Goal: Information Seeking & Learning: Learn about a topic

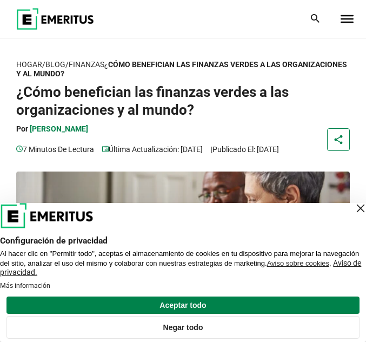
click at [358, 207] on div "Cerrar capa" at bounding box center [360, 208] width 15 height 15
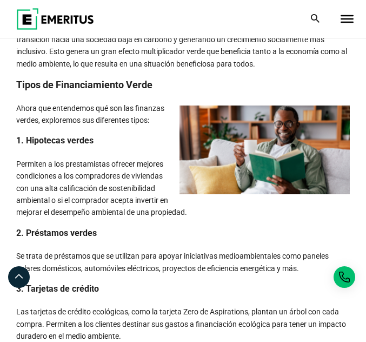
scroll to position [1138, 0]
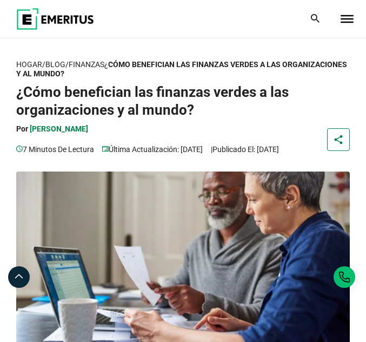
click at [297, 94] on h1 "¿Cómo benefician las finanzas verdes a las organizaciones y al mundo?" at bounding box center [183, 100] width 334 height 35
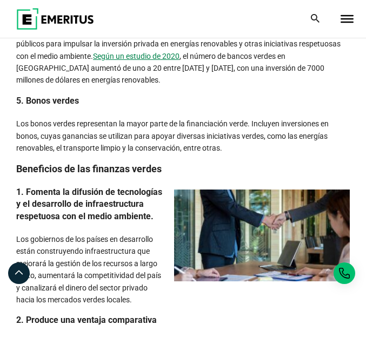
scroll to position [1432, 0]
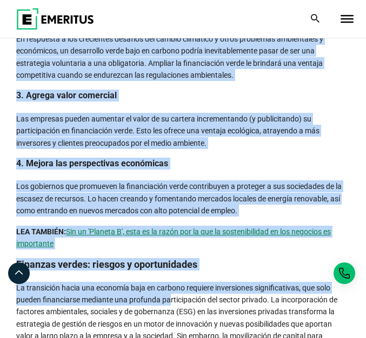
scroll to position [1774, 0]
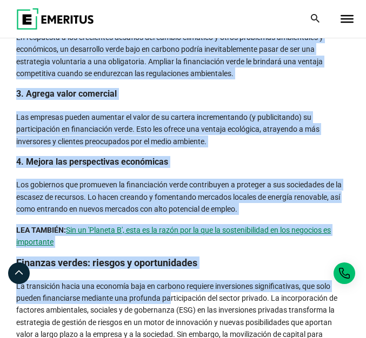
drag, startPoint x: 14, startPoint y: 65, endPoint x: 244, endPoint y: 230, distance: 283.4
copy div "Loremipsum do sit ametcons adipis 2. Elitsed do eiusmodt in utlaboreetd m al en…"
click at [272, 168] on h3 "4. Mejora las perspectivas económicas" at bounding box center [183, 162] width 334 height 12
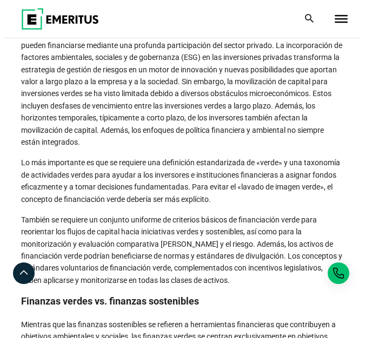
scroll to position [2039, 0]
